Goal: Information Seeking & Learning: Learn about a topic

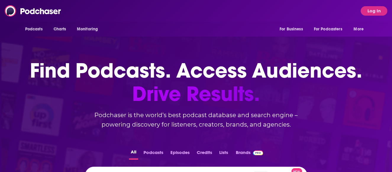
click at [376, 12] on button "Log In" at bounding box center [373, 10] width 27 height 9
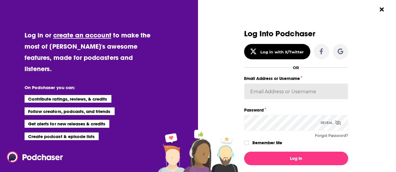
type input "[PERSON_NAME][EMAIL_ADDRESS][DOMAIN_NAME]"
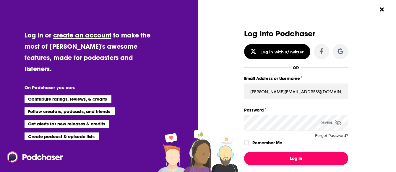
click at [293, 155] on button "Log In" at bounding box center [296, 159] width 104 height 14
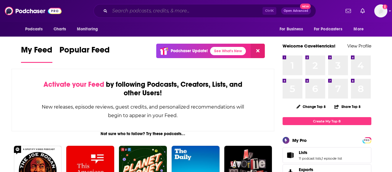
click at [130, 10] on input "Search podcasts, credits, & more..." at bounding box center [186, 10] width 153 height 9
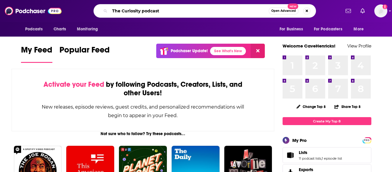
type input "The Curiosity podcast"
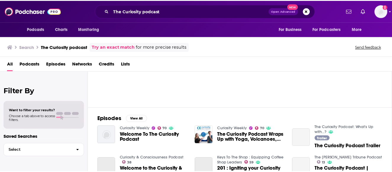
scroll to position [59, 0]
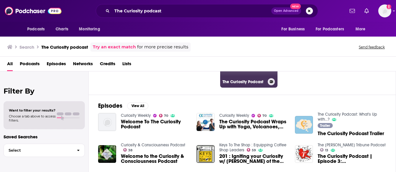
click at [246, 76] on link "7 The Curiosity Podcast" at bounding box center [248, 58] width 57 height 57
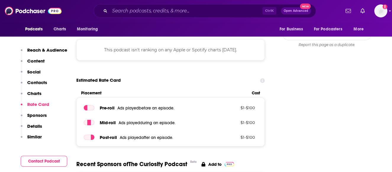
scroll to position [562, 0]
